Goal: Task Accomplishment & Management: Manage account settings

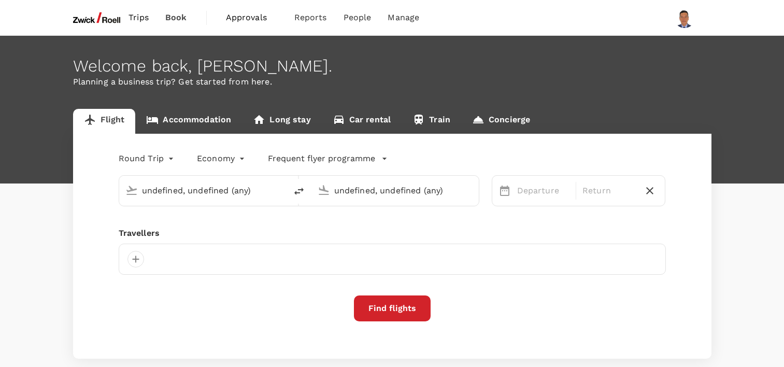
type input "[GEOGRAPHIC_DATA], [GEOGRAPHIC_DATA] (any)"
type input "Suvarnabhumi Intl (BKK)"
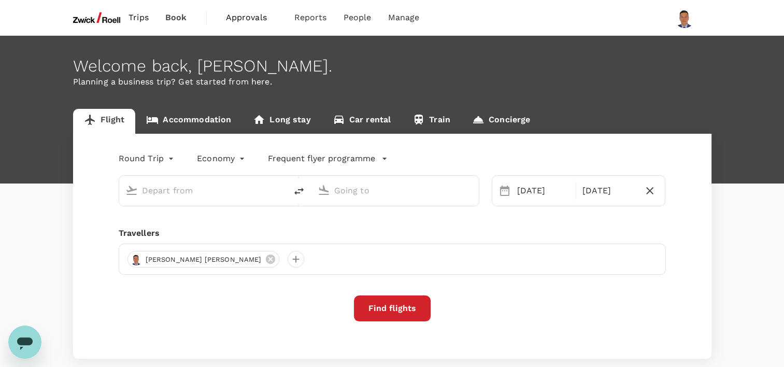
click at [246, 19] on span "Approvals" at bounding box center [252, 17] width 52 height 12
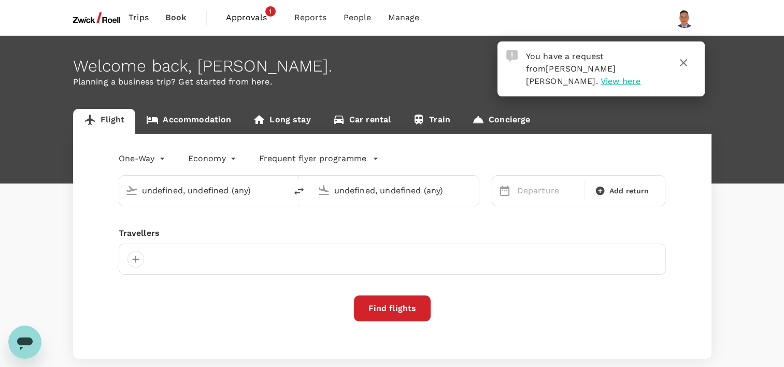
type input "roundtrip"
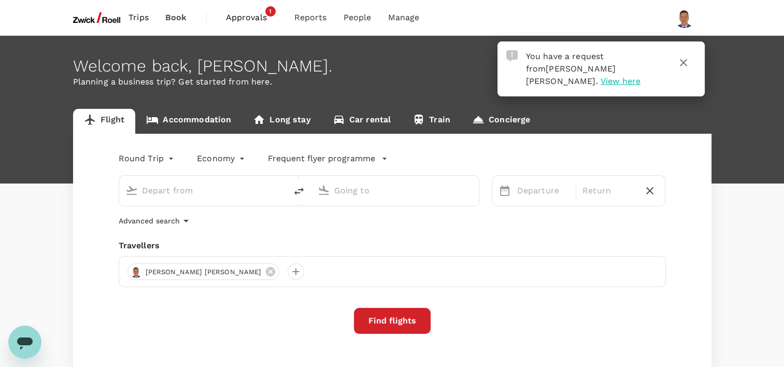
type input "[GEOGRAPHIC_DATA], [GEOGRAPHIC_DATA] (any)"
type input "Suvarnabhumi Intl (BKK)"
click at [684, 62] on icon "button" at bounding box center [683, 62] width 7 height 7
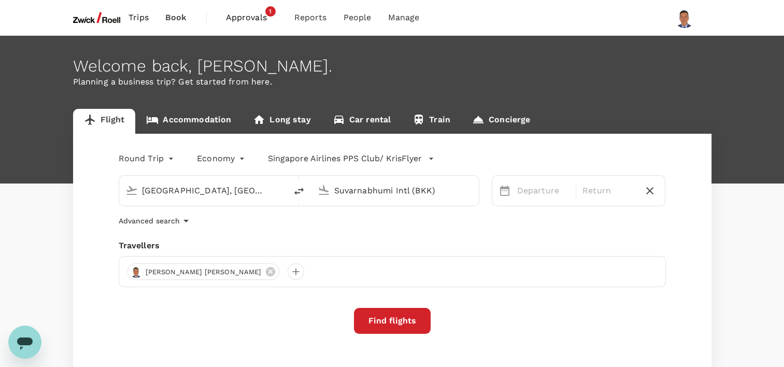
click at [255, 17] on span "Approvals" at bounding box center [252, 17] width 52 height 12
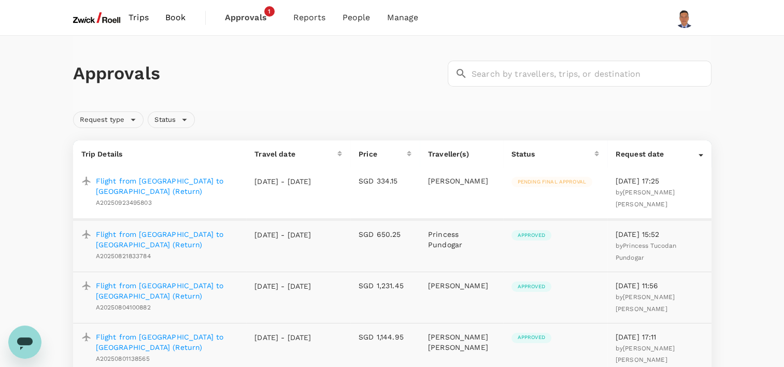
click at [187, 183] on p "Flight from [GEOGRAPHIC_DATA] to [GEOGRAPHIC_DATA] (Return)" at bounding box center [167, 186] width 143 height 21
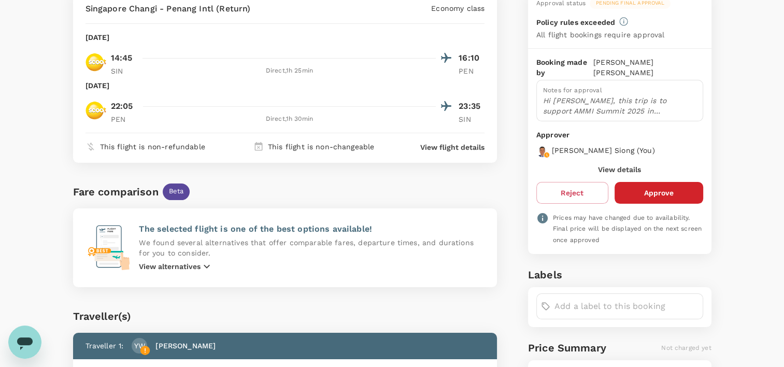
scroll to position [102, 0]
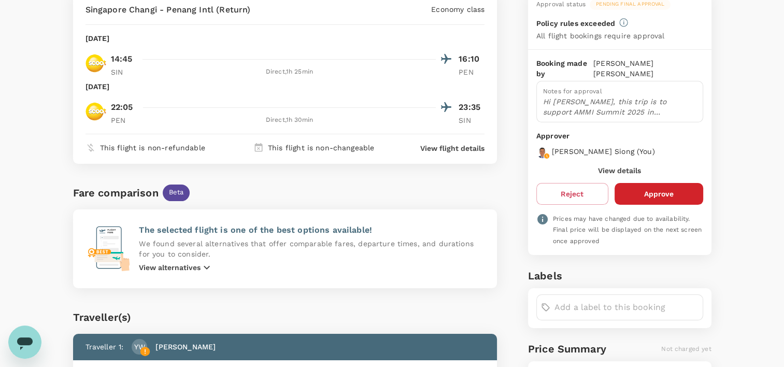
click at [672, 183] on button "Approve" at bounding box center [659, 194] width 89 height 22
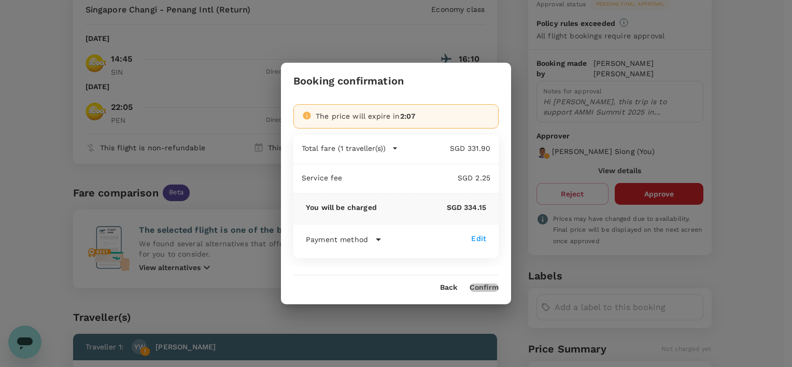
click at [481, 287] on button "Confirm" at bounding box center [484, 288] width 29 height 8
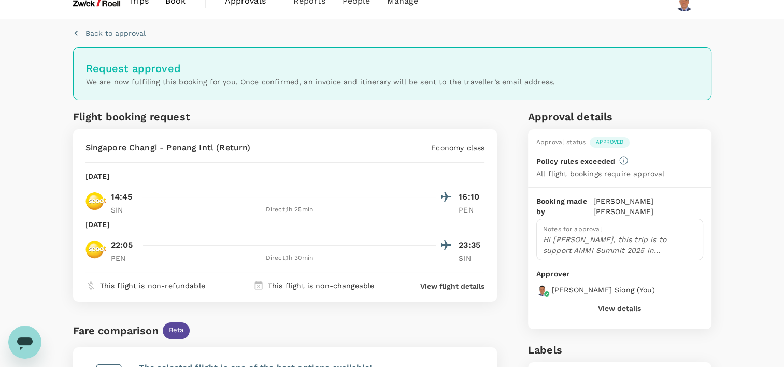
scroll to position [0, 0]
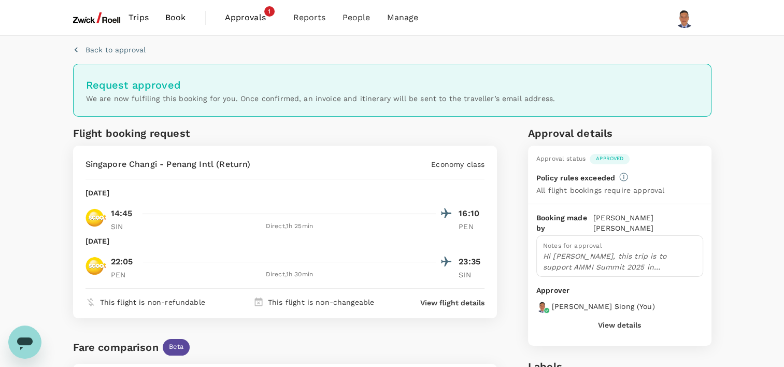
click at [118, 47] on p "Back to approval" at bounding box center [116, 50] width 60 height 10
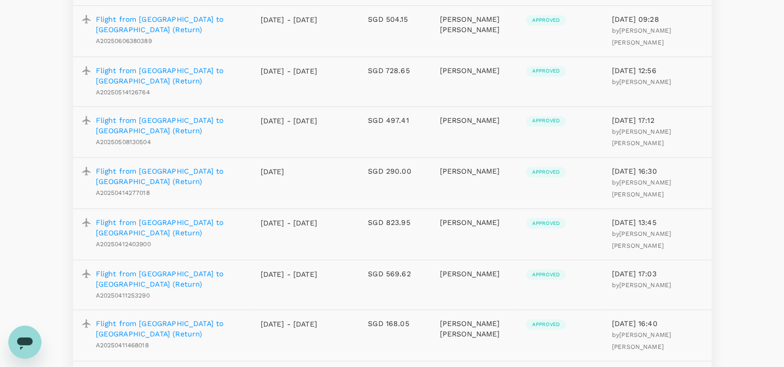
scroll to position [504, 0]
